Goal: Information Seeking & Learning: Learn about a topic

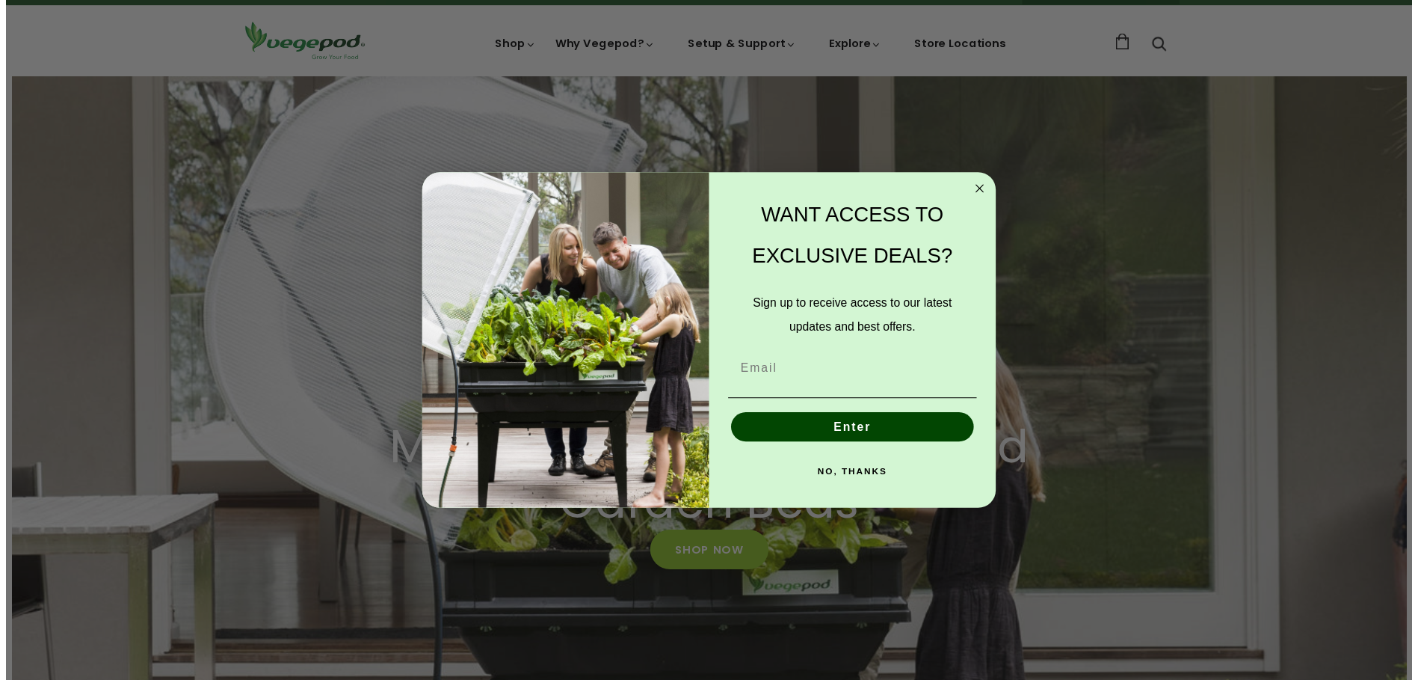
scroll to position [0, 2070]
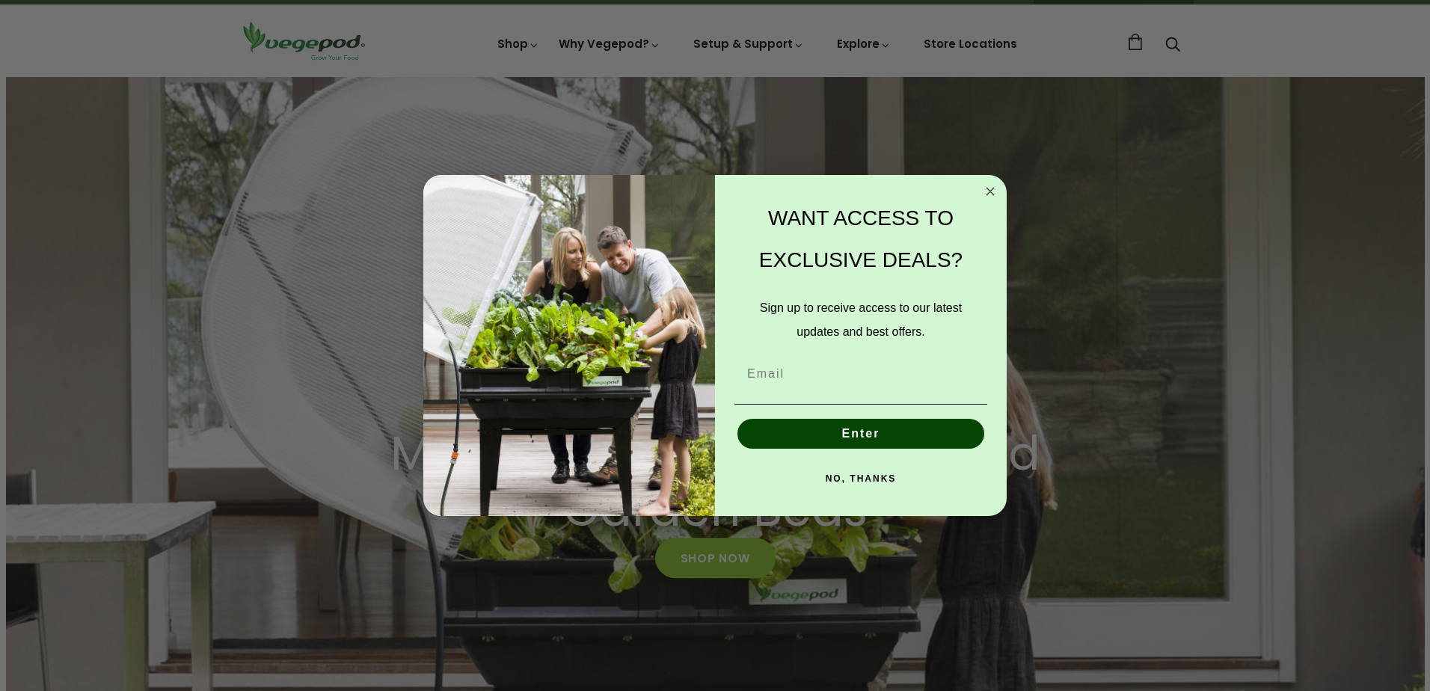
click at [991, 195] on circle "Close dialog" at bounding box center [990, 190] width 17 height 17
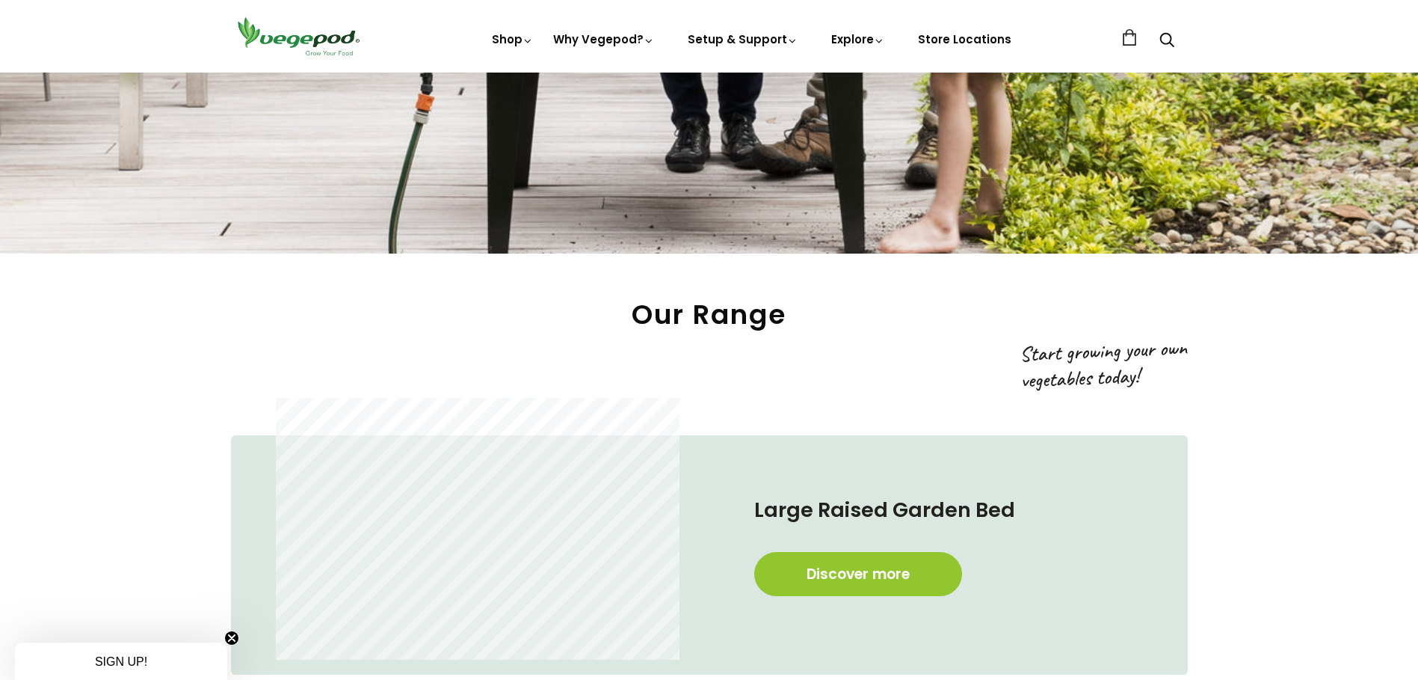
scroll to position [699, 0]
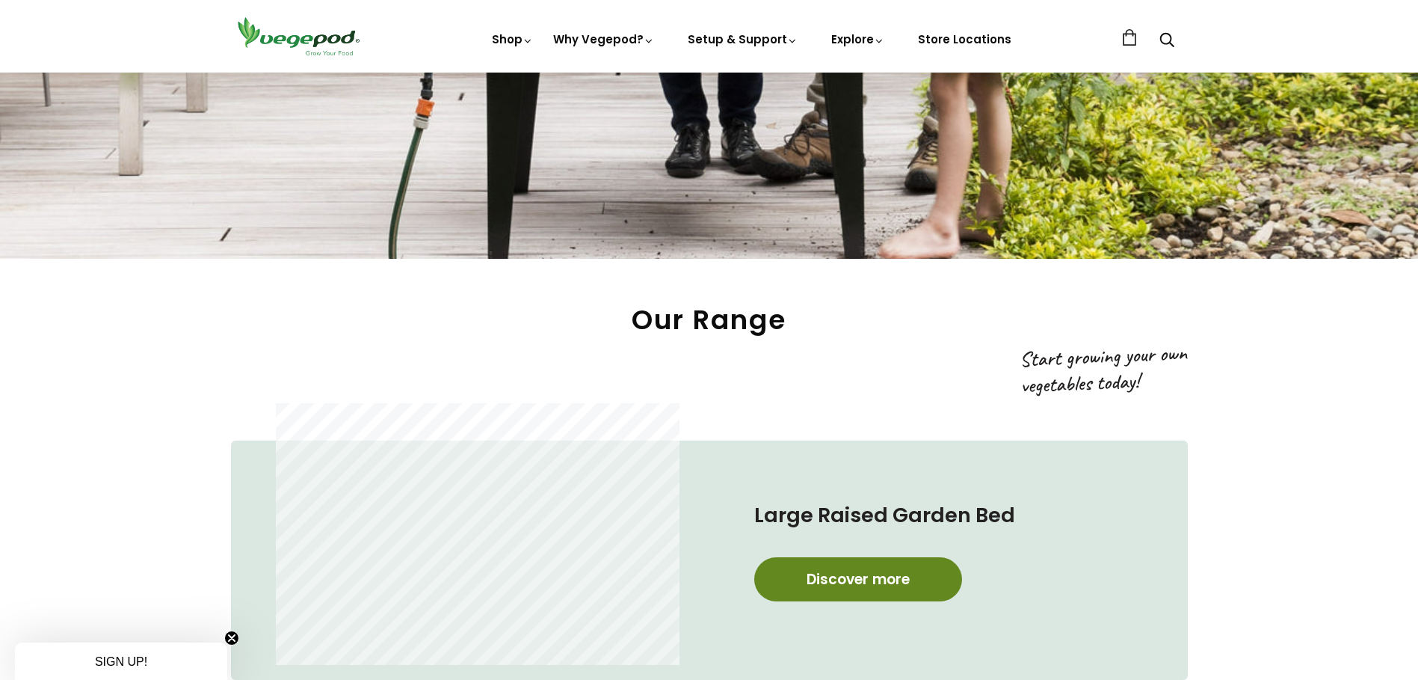
click at [857, 564] on link "Discover more" at bounding box center [858, 579] width 208 height 44
